Goal: Navigation & Orientation: Find specific page/section

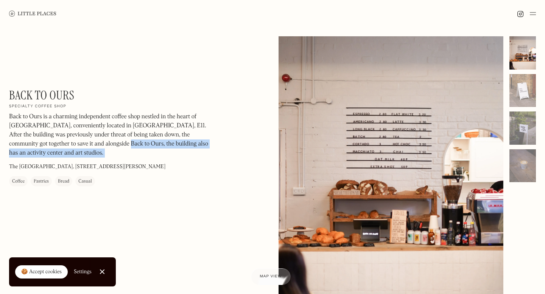
drag, startPoint x: 93, startPoint y: 144, endPoint x: 116, endPoint y: 153, distance: 25.1
click at [116, 153] on p "Back to Ours is a charming independent coffee shop nestled in the heart of [GEO…" at bounding box center [111, 135] width 204 height 45
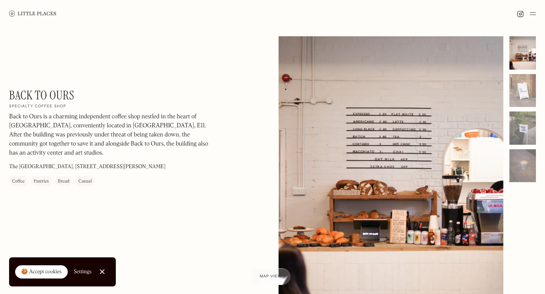
click at [387, 189] on div at bounding box center [390, 176] width 225 height 281
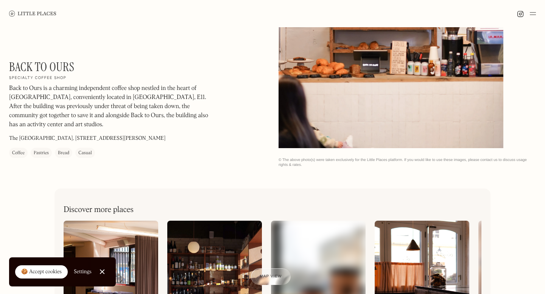
scroll to position [170, 0]
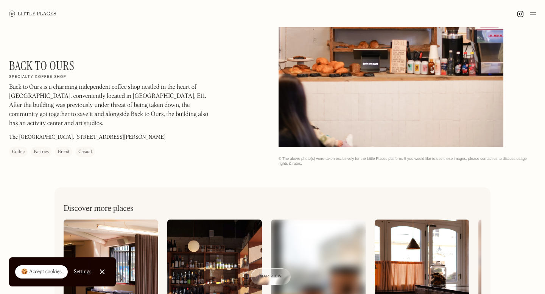
click at [32, 9] on link at bounding box center [32, 13] width 47 height 27
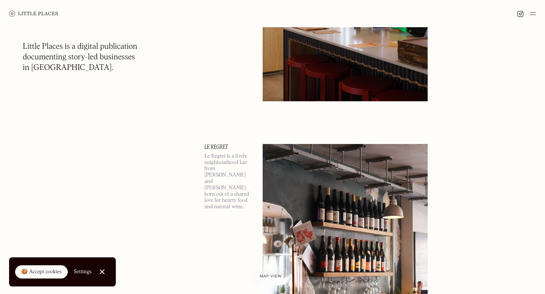
scroll to position [611, 0]
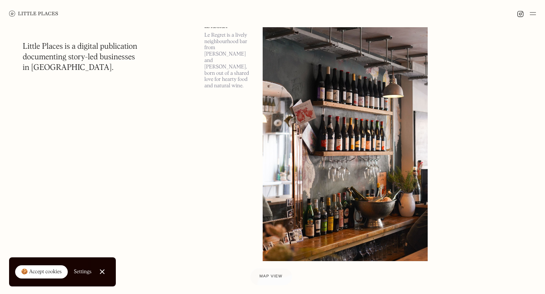
click at [268, 275] on span "Map view" at bounding box center [270, 277] width 23 height 5
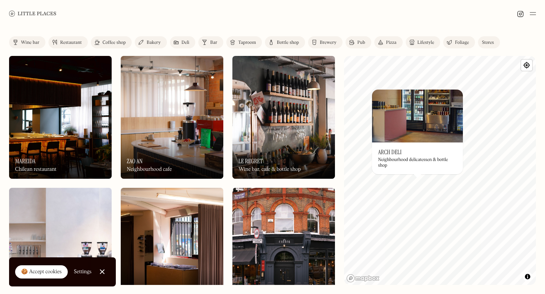
click at [397, 150] on h3 "Arch Deli" at bounding box center [389, 152] width 23 height 7
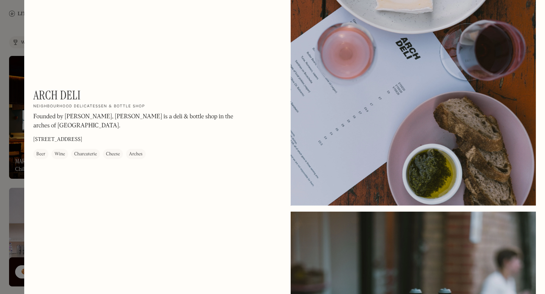
scroll to position [984, 0]
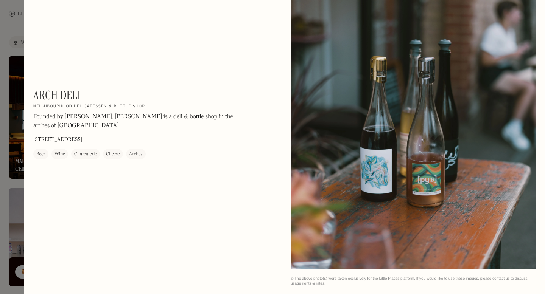
click at [8, 136] on div at bounding box center [272, 147] width 545 height 294
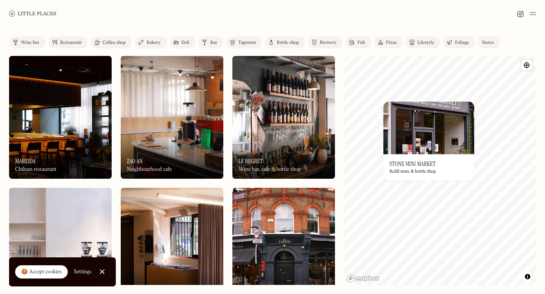
click at [422, 165] on h3 "Stone Mini Market" at bounding box center [412, 163] width 46 height 7
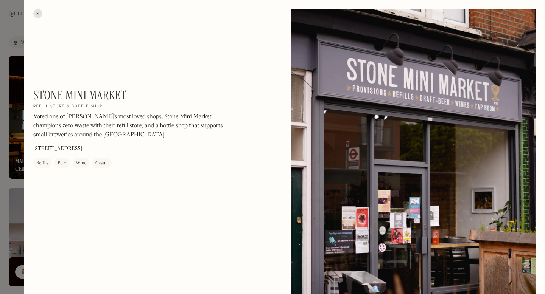
click at [39, 12] on div at bounding box center [37, 13] width 9 height 9
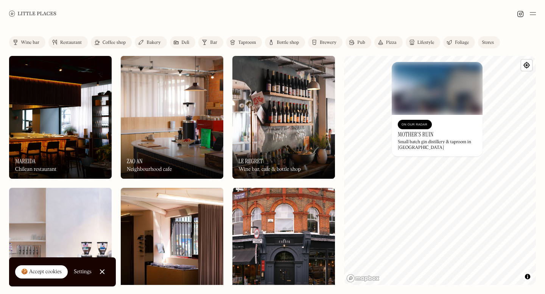
click at [436, 65] on img at bounding box center [436, 88] width 91 height 53
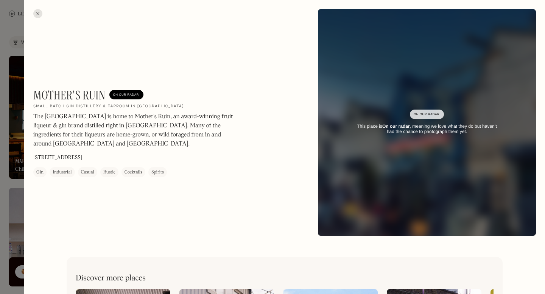
click at [38, 14] on div at bounding box center [37, 13] width 9 height 9
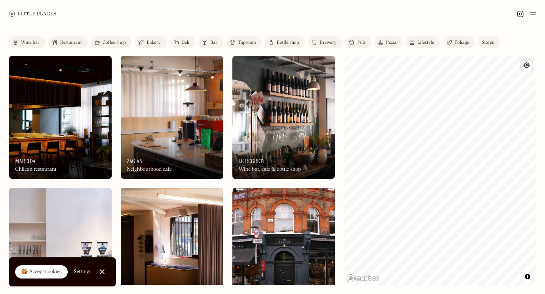
click at [335, 163] on div "Label Wine bar Restaurant Coffee shop Bakery Deli Bar Taproom Bottle shop Brewe…" at bounding box center [272, 160] width 545 height 267
